Goal: Task Accomplishment & Management: Manage account settings

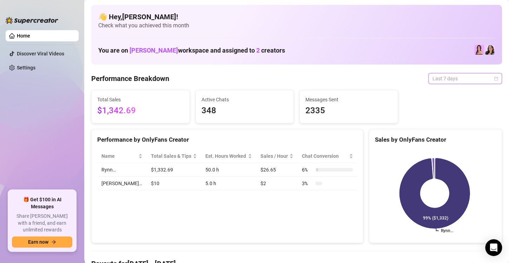
click at [449, 78] on span "Last 7 days" at bounding box center [465, 78] width 65 height 11
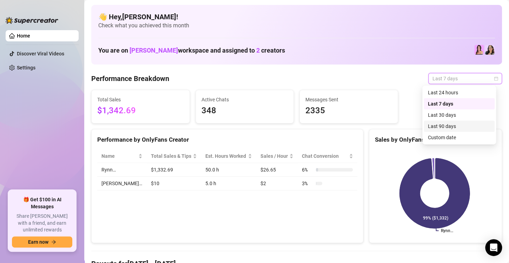
click at [450, 128] on div "Last 90 days" at bounding box center [459, 127] width 63 height 8
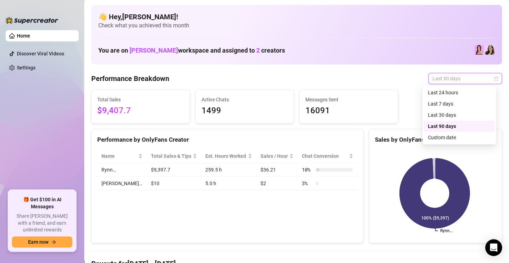
click at [452, 78] on span "Last 90 days" at bounding box center [465, 78] width 65 height 11
click at [431, 113] on div "Last 30 days" at bounding box center [459, 115] width 63 height 8
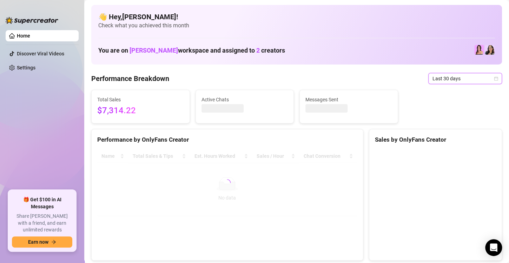
click at [468, 78] on span "Last 30 days" at bounding box center [465, 78] width 65 height 11
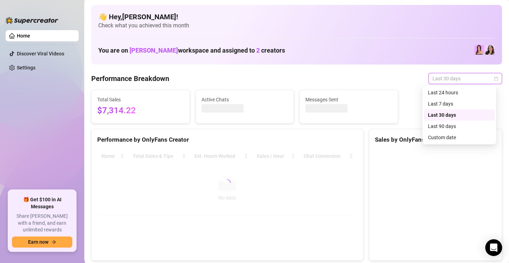
click at [456, 94] on div "Last 24 hours" at bounding box center [459, 93] width 63 height 8
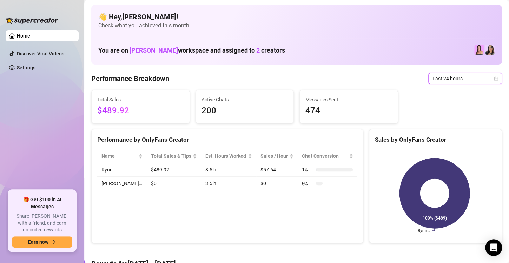
click at [455, 78] on span "Last 24 hours" at bounding box center [465, 78] width 65 height 11
click at [357, 83] on div "Performance Breakdown Last 24 hours" at bounding box center [296, 78] width 411 height 11
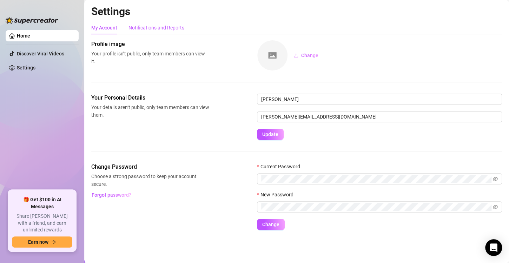
click at [174, 26] on div "Notifications and Reports" at bounding box center [157, 28] width 56 height 8
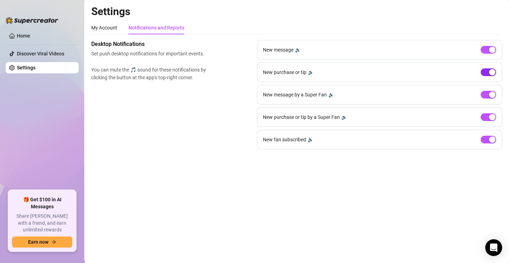
click at [491, 73] on div "button" at bounding box center [492, 72] width 6 height 6
click at [491, 73] on span "button" at bounding box center [488, 72] width 15 height 8
click at [333, 95] on div "🔉" at bounding box center [331, 95] width 6 height 8
click at [312, 72] on div "🔉" at bounding box center [311, 72] width 6 height 8
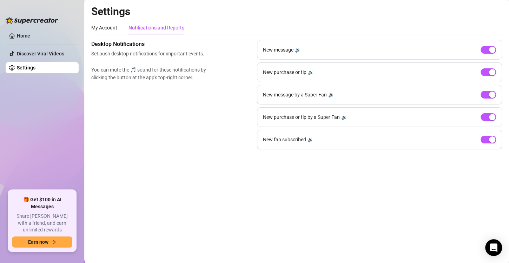
click at [299, 49] on div "🔉" at bounding box center [298, 50] width 6 height 8
click at [345, 116] on div "🔉" at bounding box center [344, 117] width 6 height 8
click at [312, 140] on div "🔉" at bounding box center [311, 140] width 6 height 8
